Goal: Find contact information: Find contact information

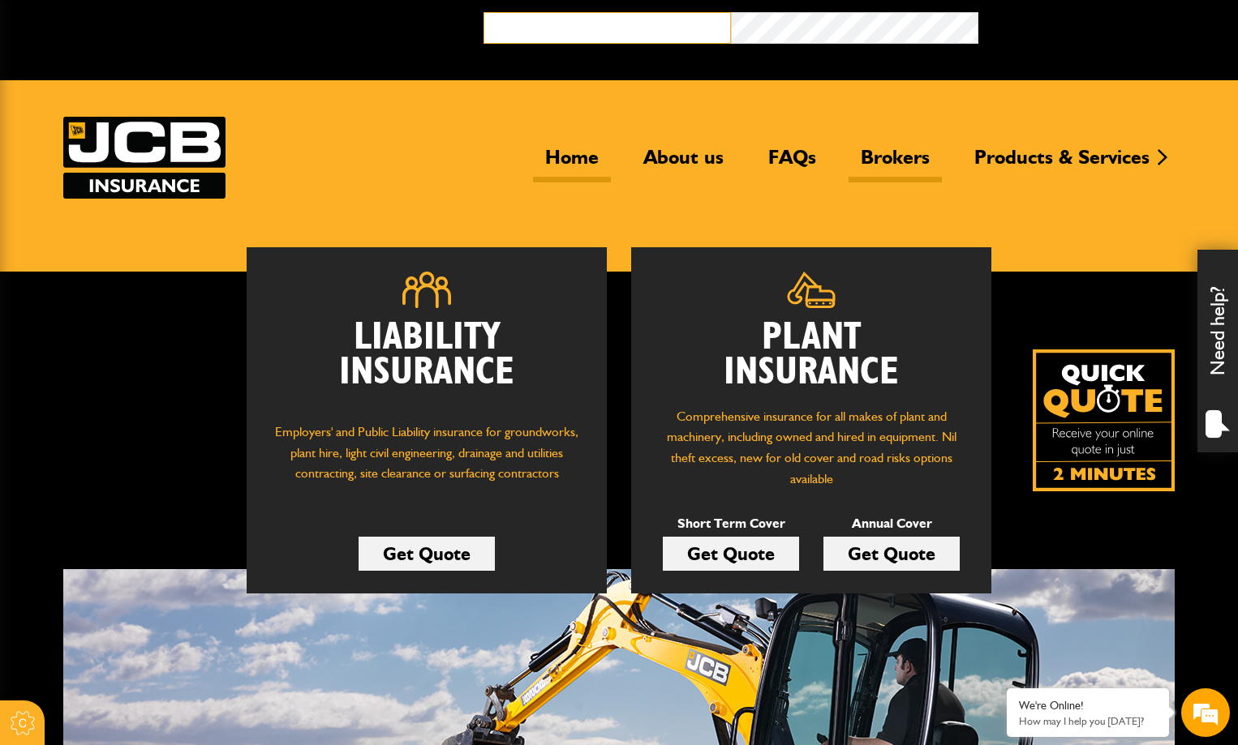
type input "**********"
click at [890, 154] on link "Brokers" at bounding box center [894, 163] width 93 height 37
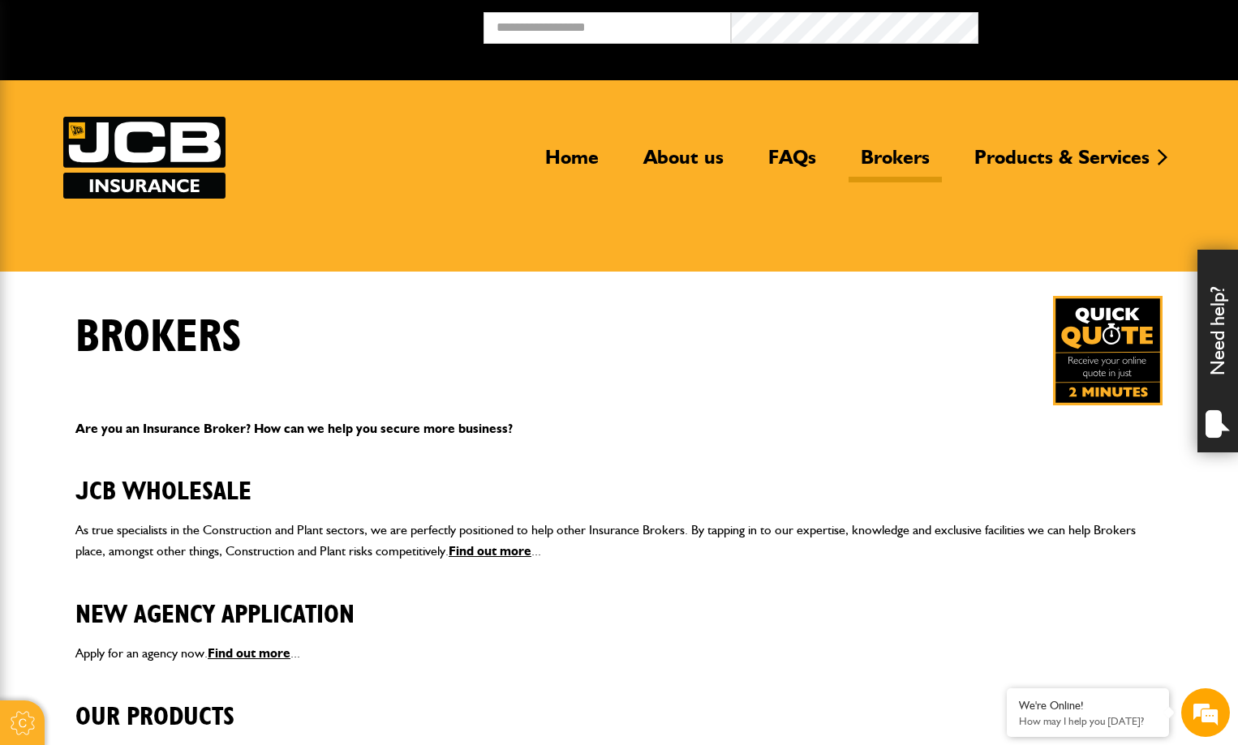
scroll to position [532, 0]
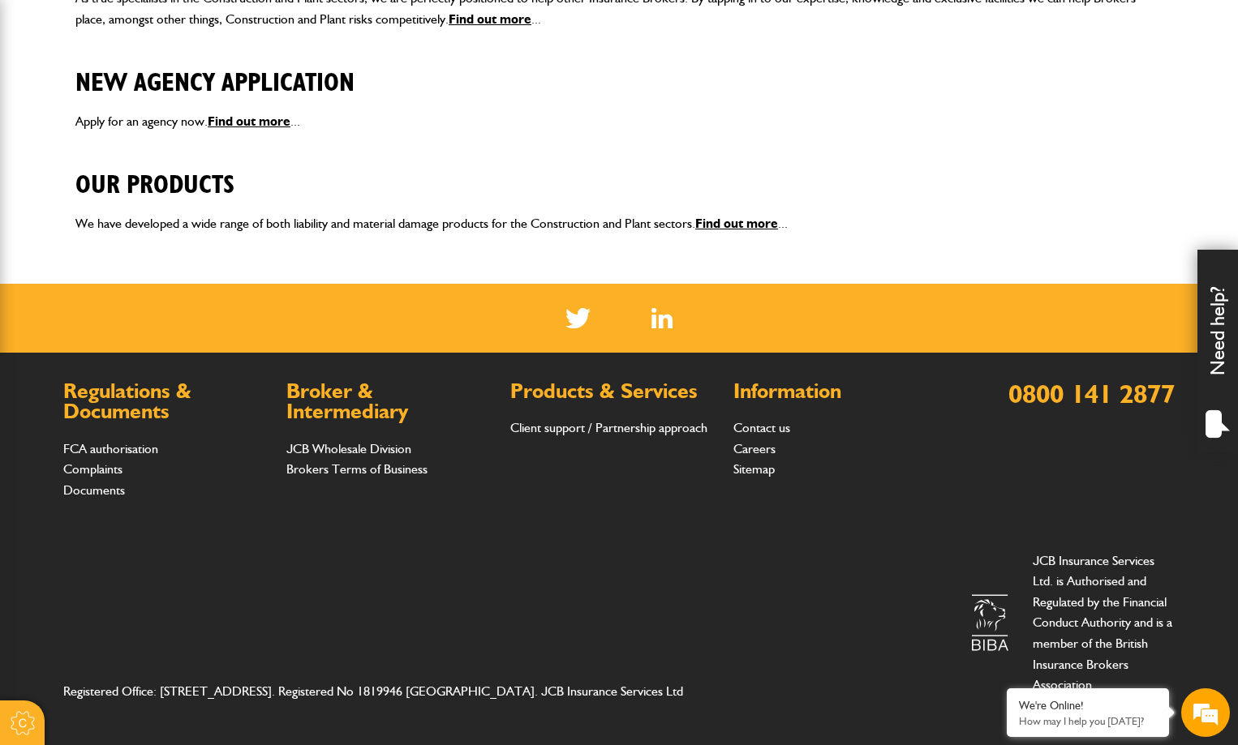
type input "**********"
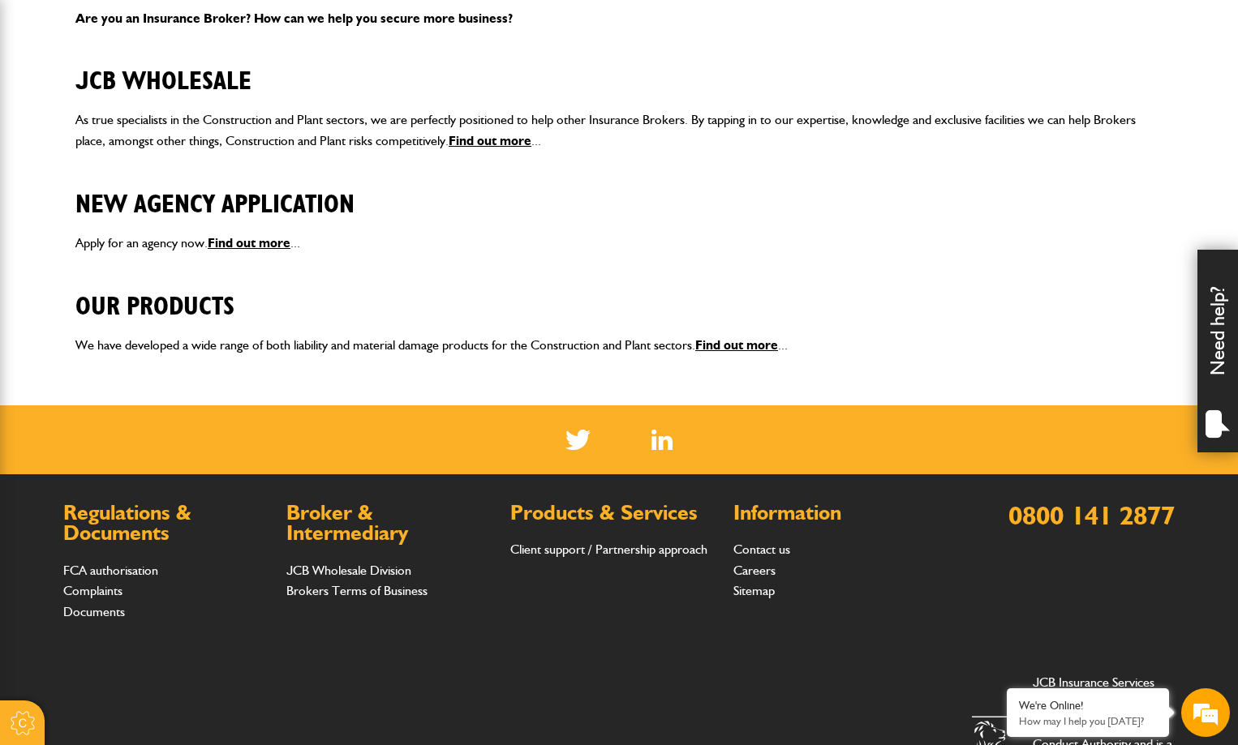
scroll to position [412, 0]
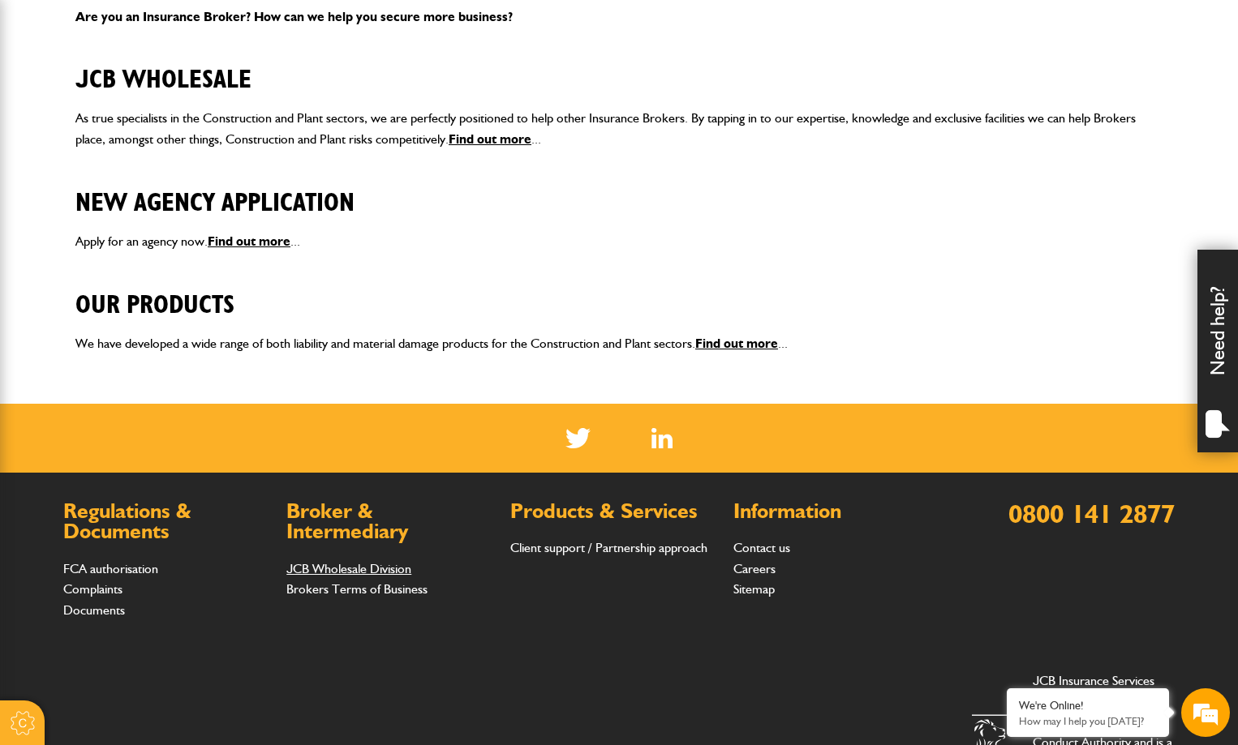
click at [341, 573] on link "JCB Wholesale Division" at bounding box center [348, 568] width 125 height 15
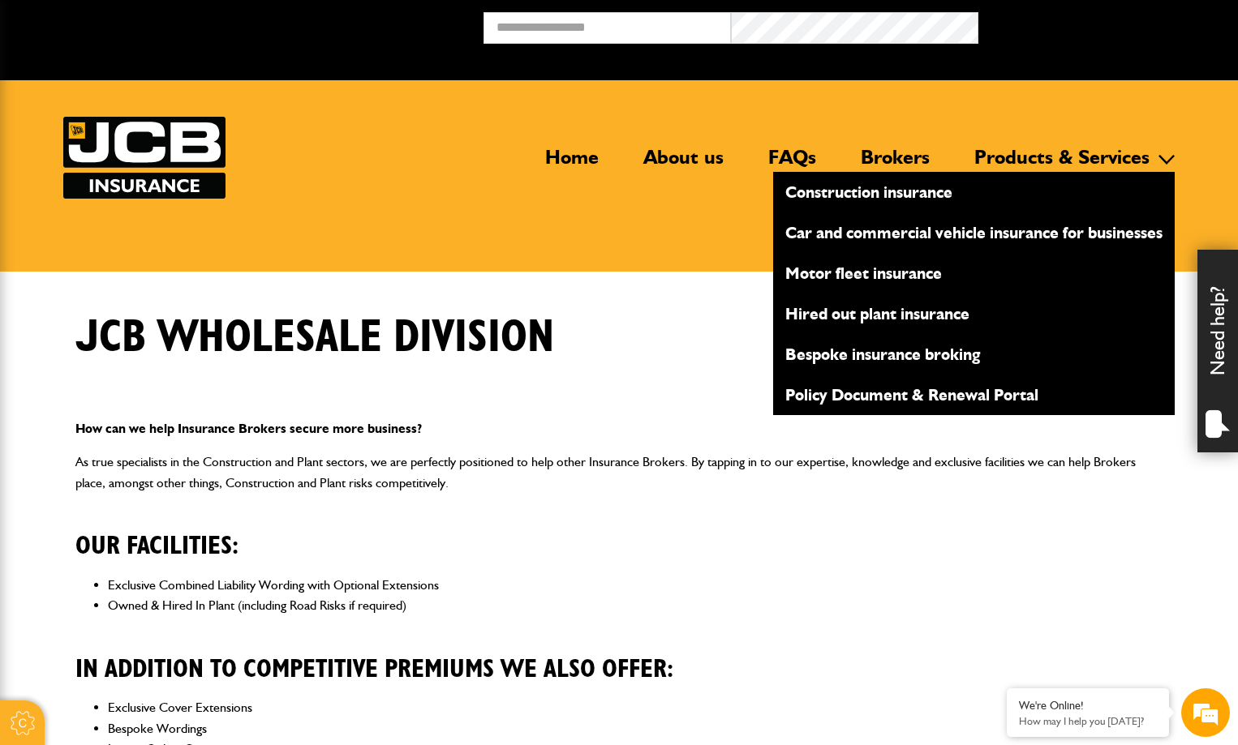
type input "**********"
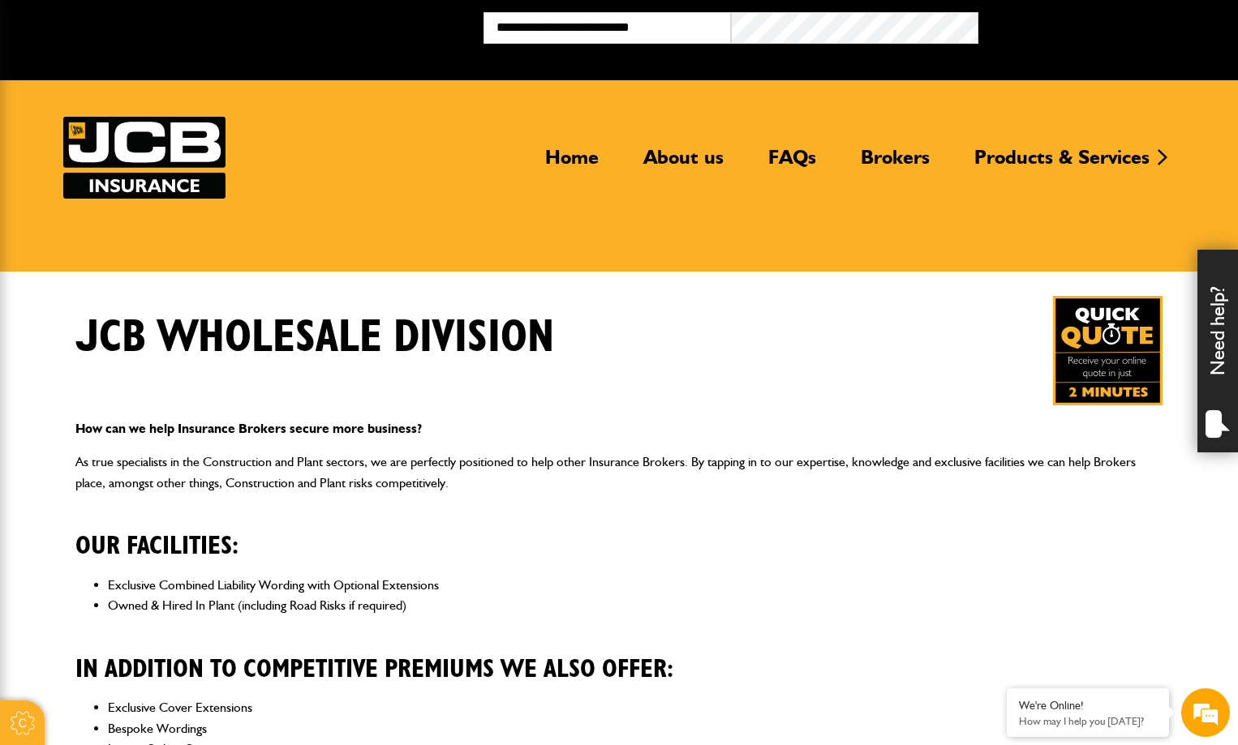
click at [877, 503] on div "How can we help Insurance Brokers secure more business? As true specialists in …" at bounding box center [618, 616] width 1111 height 423
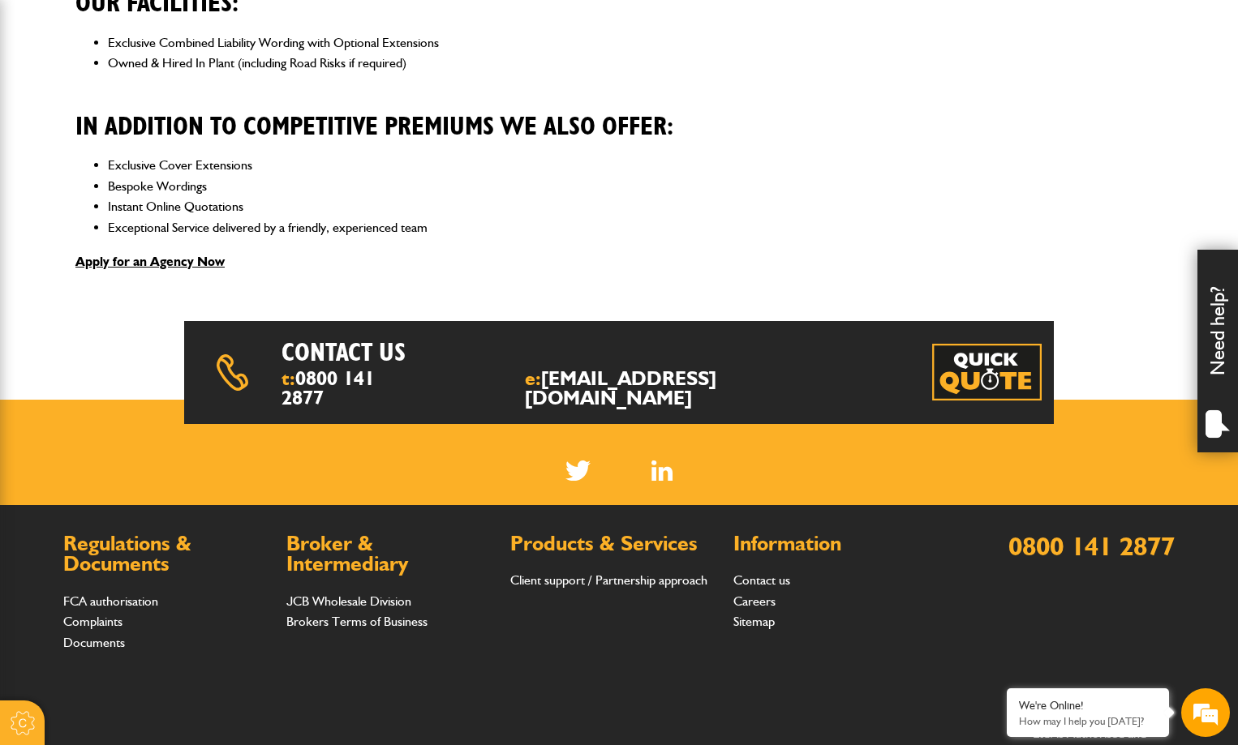
scroll to position [541, 0]
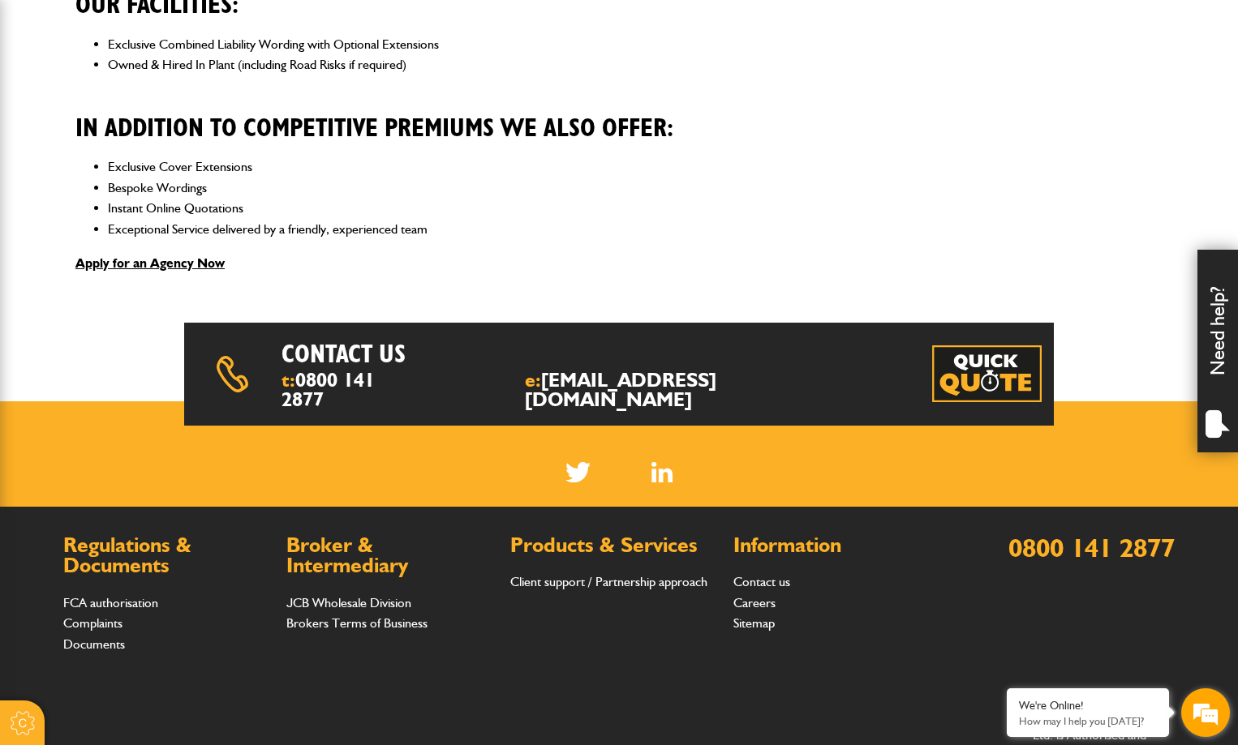
click at [1201, 707] on em at bounding box center [1205, 713] width 44 height 44
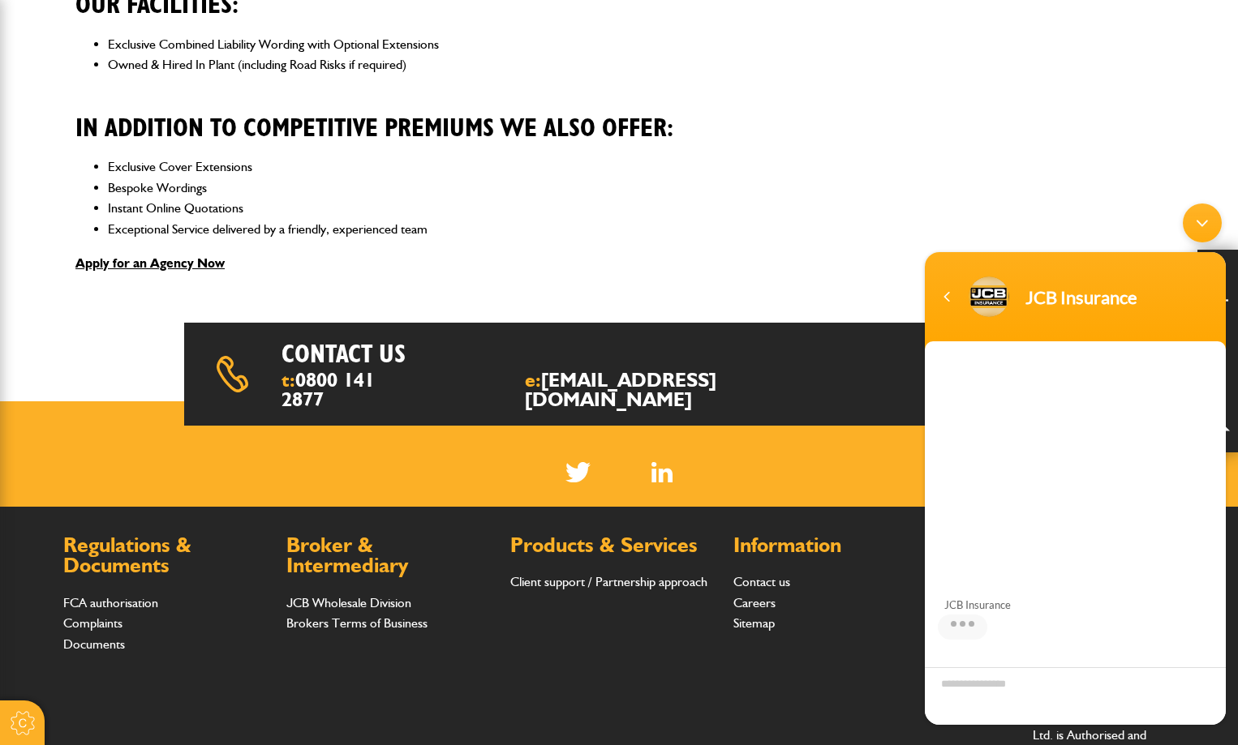
scroll to position [109, 0]
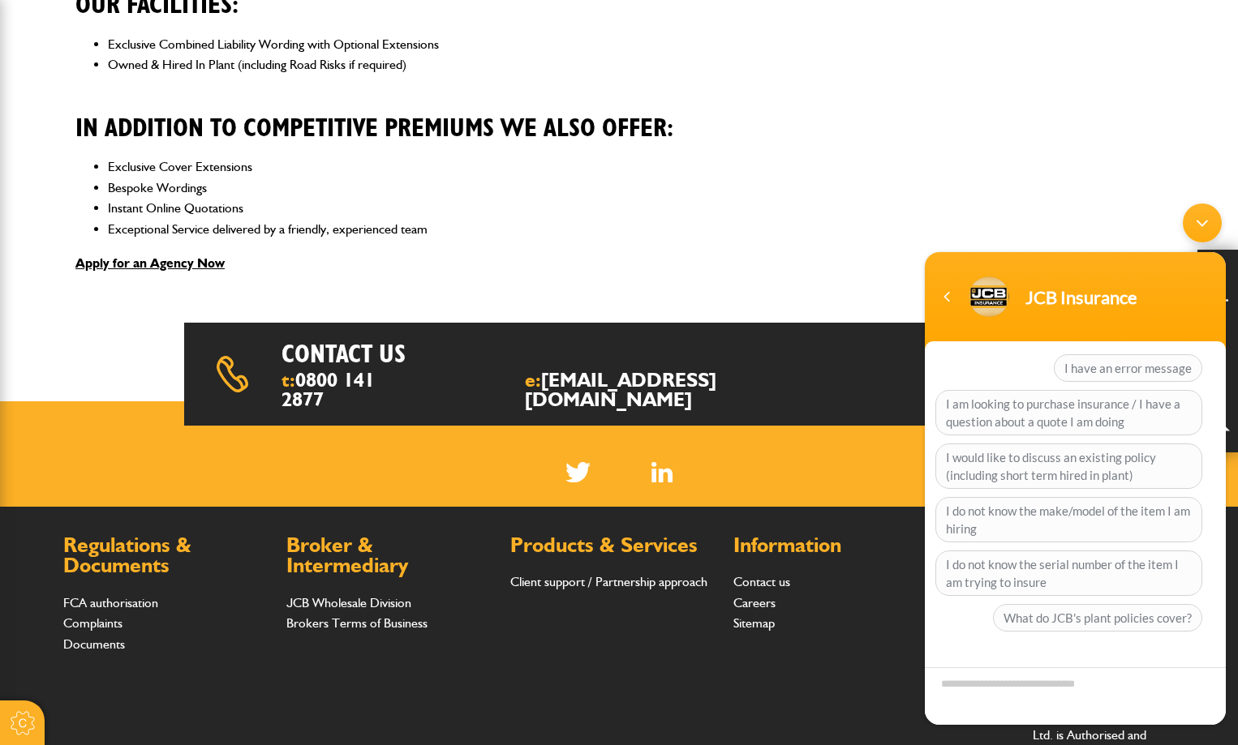
click at [1001, 687] on textarea "Type your message and hit 'Enter'" at bounding box center [1075, 696] width 301 height 58
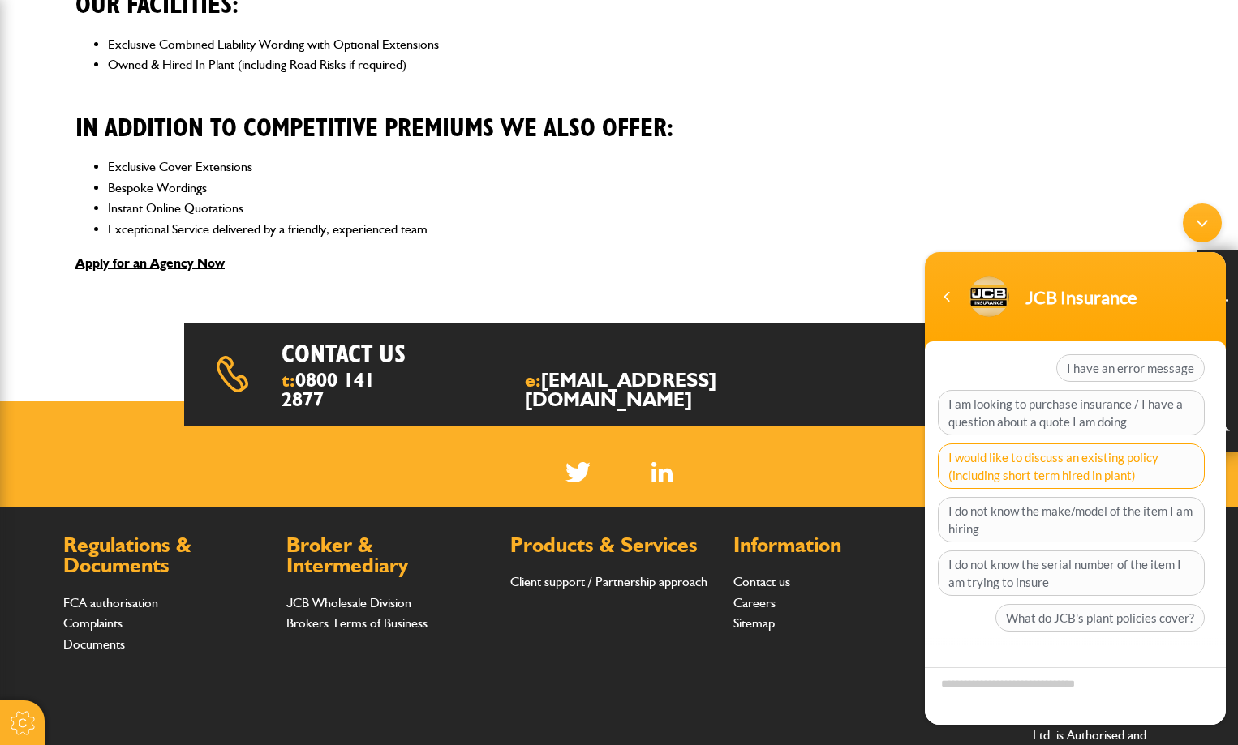
click at [1041, 457] on span "I would like to discuss an existing policy (including short term hired in plant)" at bounding box center [1070, 466] width 267 height 45
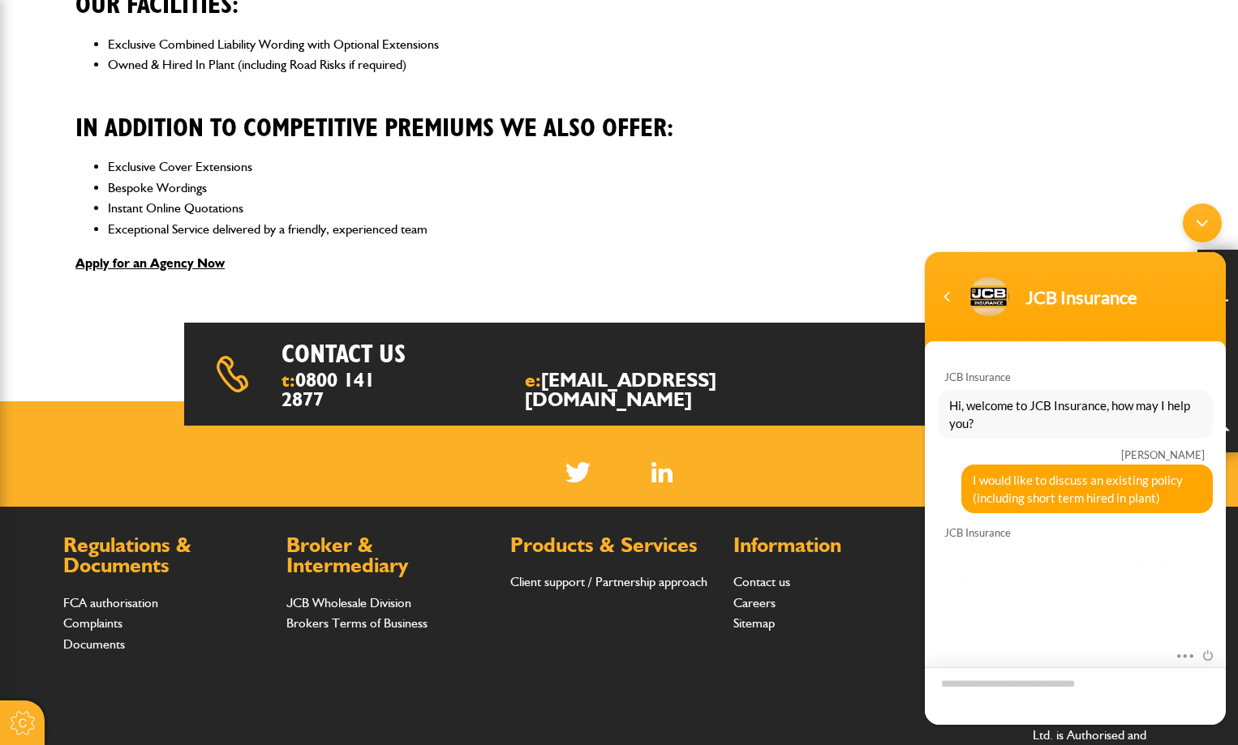
scroll to position [66, 0]
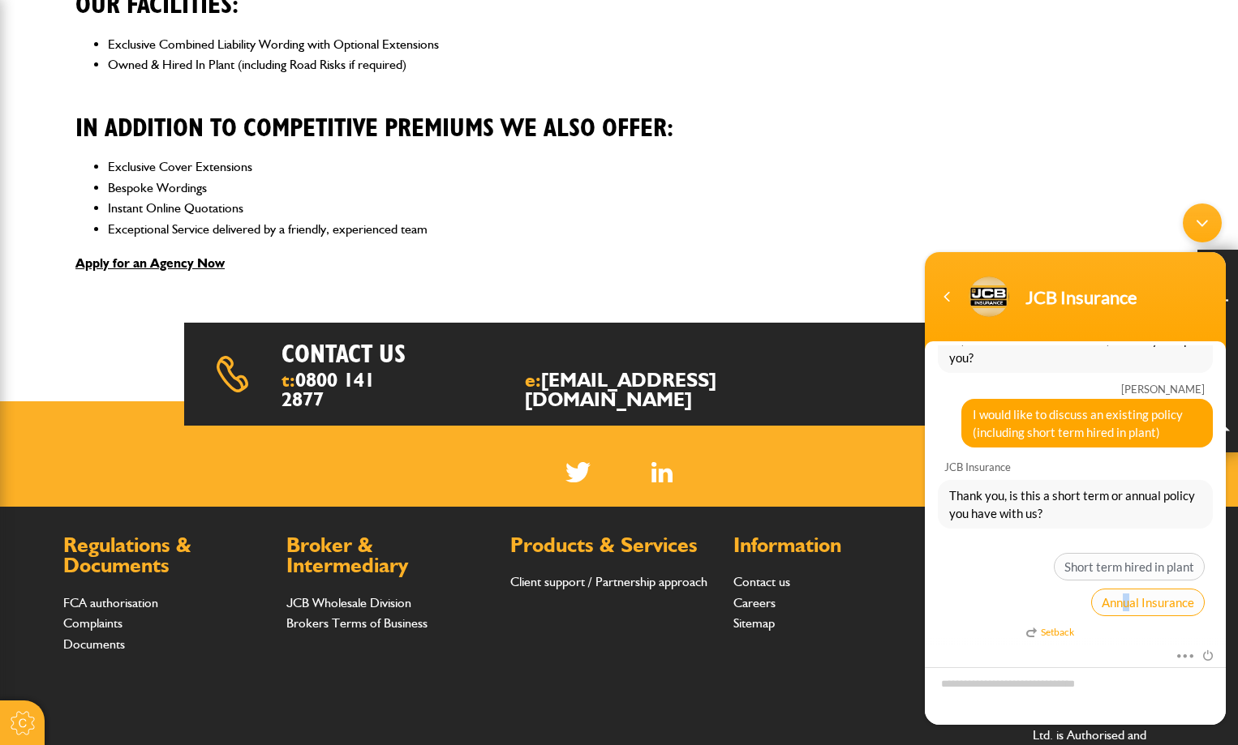
click at [1124, 599] on span "Annual Insurance" at bounding box center [1148, 603] width 114 height 28
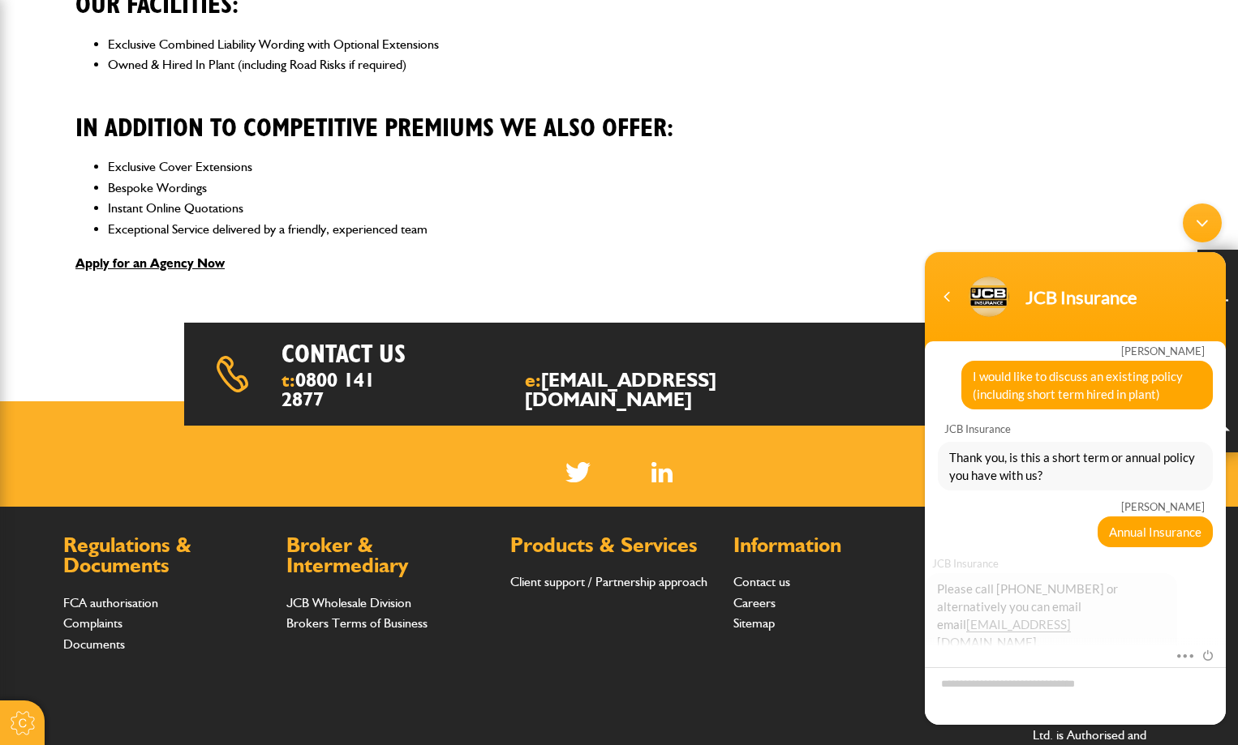
scroll to position [303, 0]
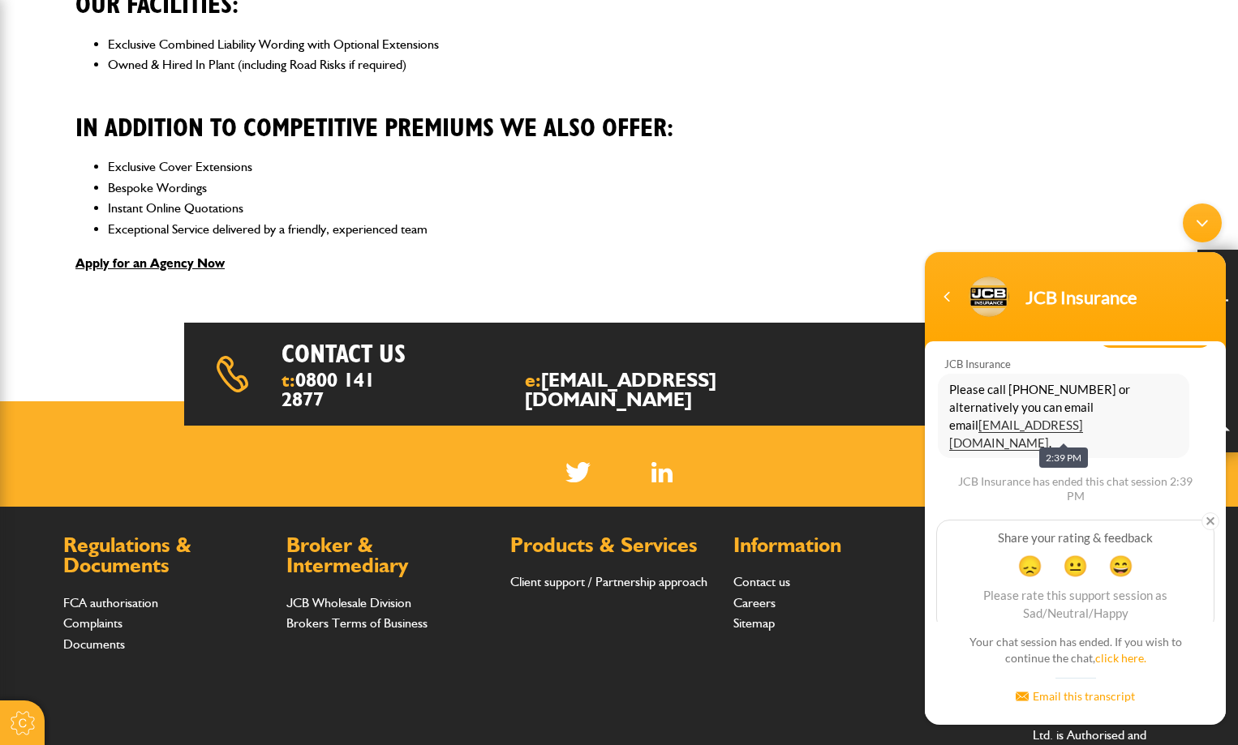
drag, startPoint x: 1147, startPoint y: 427, endPoint x: 946, endPoint y: 432, distance: 200.4
click at [946, 432] on div "Please call [PHONE_NUMBER] or alternatively you can email email [EMAIL_ADDRESS]…" at bounding box center [1062, 416] width 251 height 84
copy link "[EMAIL_ADDRESS][DOMAIN_NAME]"
